Goal: Task Accomplishment & Management: Manage account settings

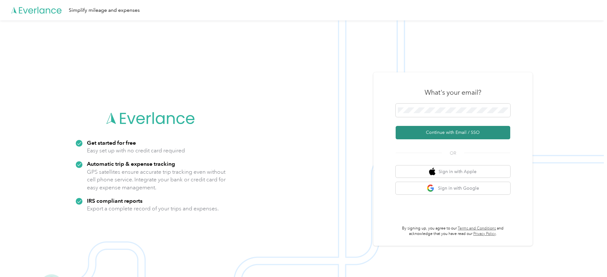
click at [421, 129] on button "Continue with Email / SSO" at bounding box center [453, 132] width 115 height 13
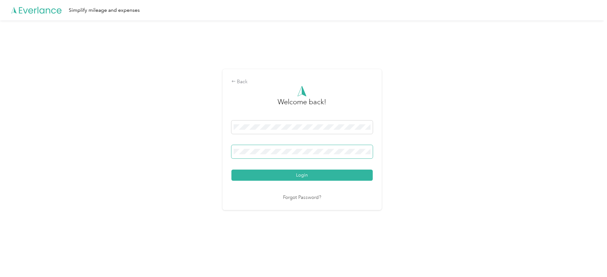
click at [303, 148] on span at bounding box center [301, 151] width 141 height 13
click at [231, 169] on button "Login" at bounding box center [301, 174] width 141 height 11
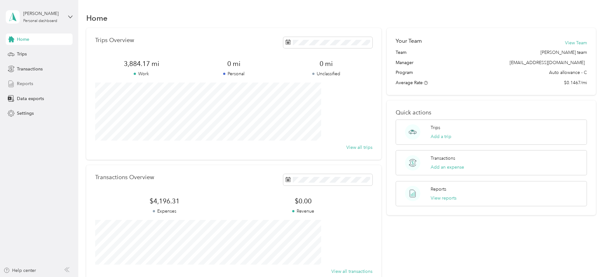
click at [23, 80] on span "Reports" at bounding box center [25, 83] width 16 height 7
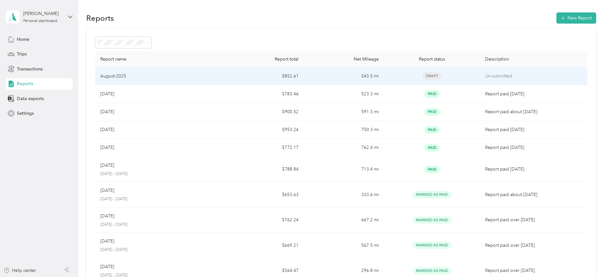
click at [224, 81] on td "August-2025" at bounding box center [159, 76] width 128 height 18
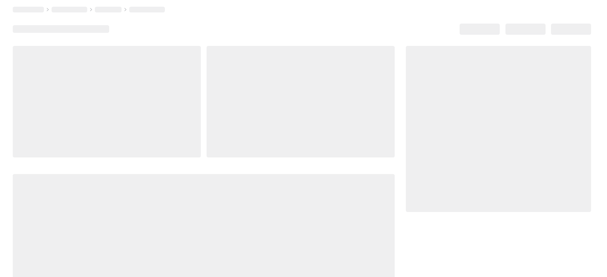
click at [233, 81] on div at bounding box center [301, 101] width 188 height 111
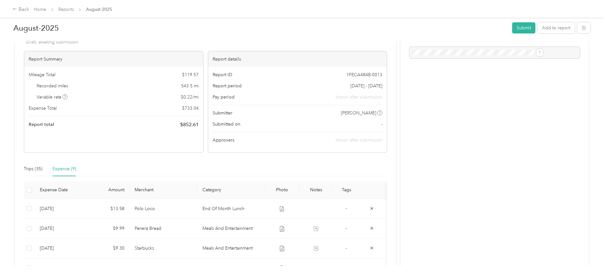
scroll to position [40, 0]
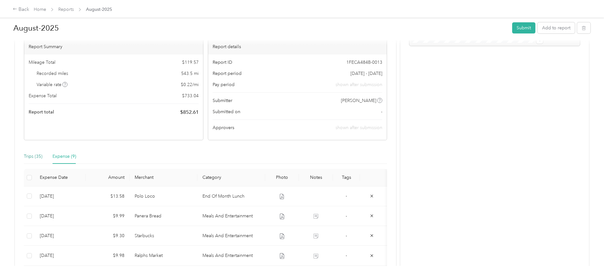
click at [42, 154] on div "Trips (35)" at bounding box center [33, 156] width 18 height 7
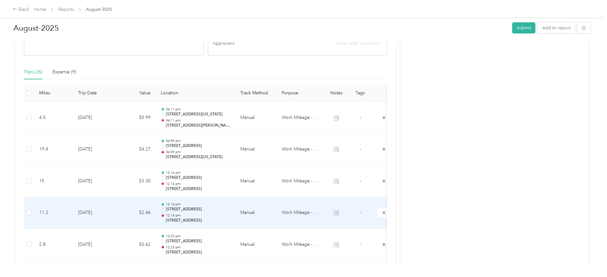
scroll to position [0, 0]
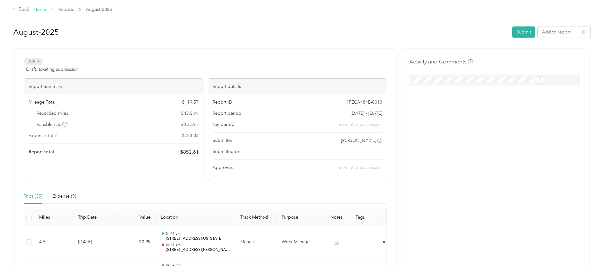
click at [46, 9] on link "Home" at bounding box center [40, 9] width 12 height 5
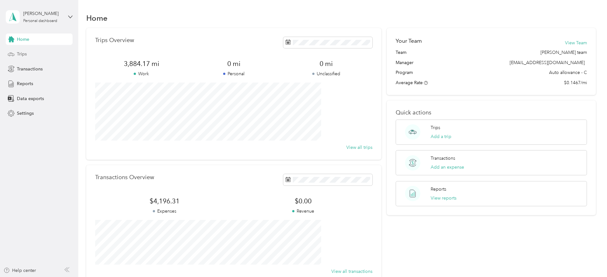
click at [24, 52] on span "Trips" at bounding box center [22, 54] width 10 height 7
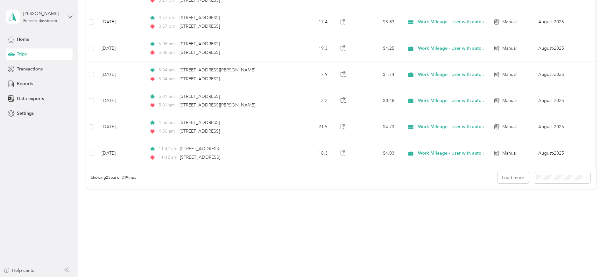
scroll to position [602, 0]
click at [508, 203] on div "50 per load" at bounding box center [517, 200] width 47 height 7
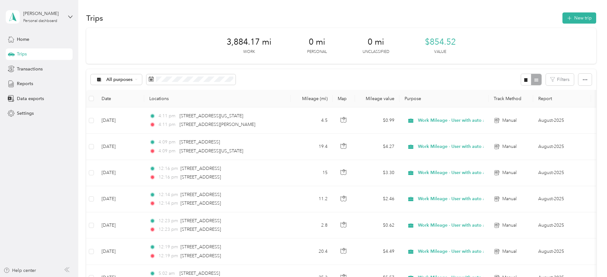
click at [23, 53] on span "Trips" at bounding box center [22, 54] width 10 height 7
click at [25, 69] on span "Transactions" at bounding box center [30, 69] width 26 height 7
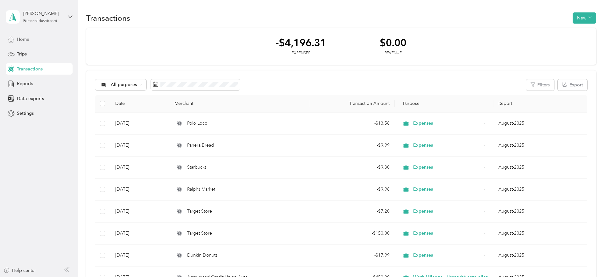
click at [18, 41] on span "Home" at bounding box center [23, 39] width 12 height 7
click at [22, 86] on span "Reports" at bounding box center [25, 83] width 16 height 7
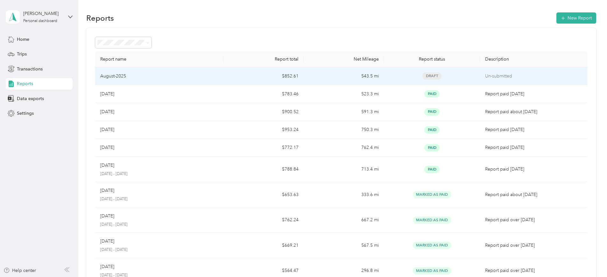
click at [318, 78] on td "543.5 mi" at bounding box center [344, 76] width 80 height 18
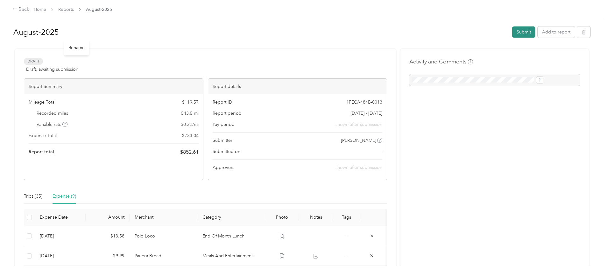
click at [512, 29] on button "Submit" at bounding box center [523, 31] width 23 height 11
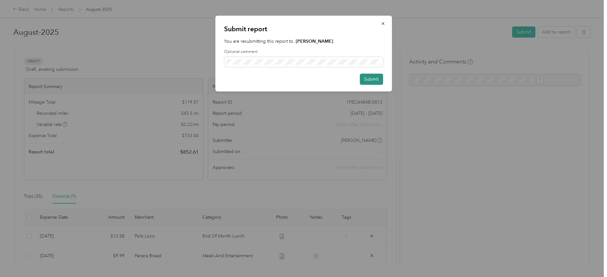
click at [373, 77] on button "Submit" at bounding box center [371, 79] width 23 height 11
